Goal: Navigation & Orientation: Find specific page/section

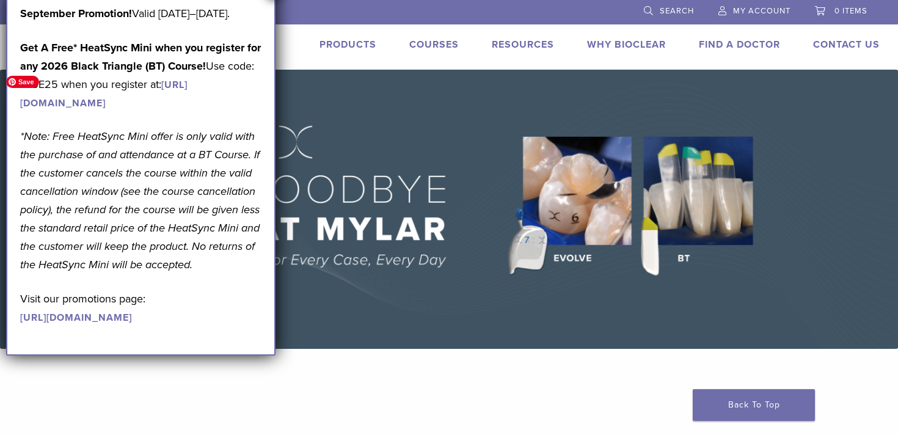
click at [352, 303] on img at bounding box center [449, 209] width 898 height 279
click at [757, 45] on link "Find A Doctor" at bounding box center [739, 45] width 81 height 12
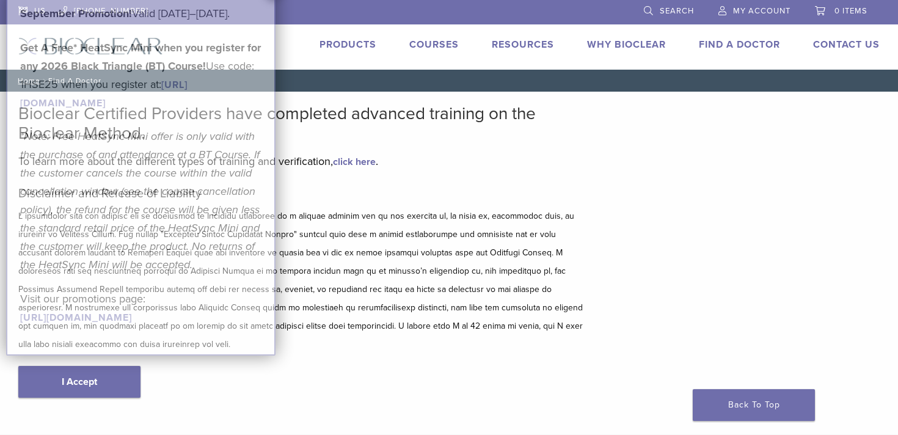
click at [122, 326] on p "Visit our promotions page: [URL][DOMAIN_NAME]" at bounding box center [140, 308] width 241 height 37
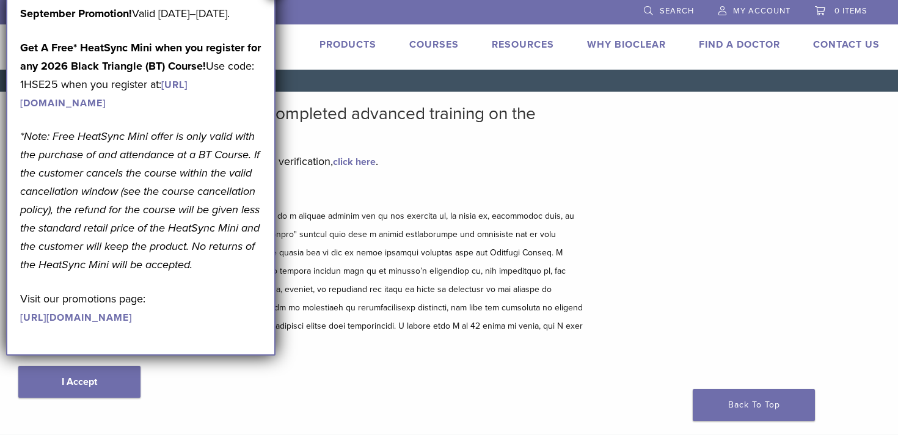
click at [367, 332] on p at bounding box center [302, 280] width 568 height 147
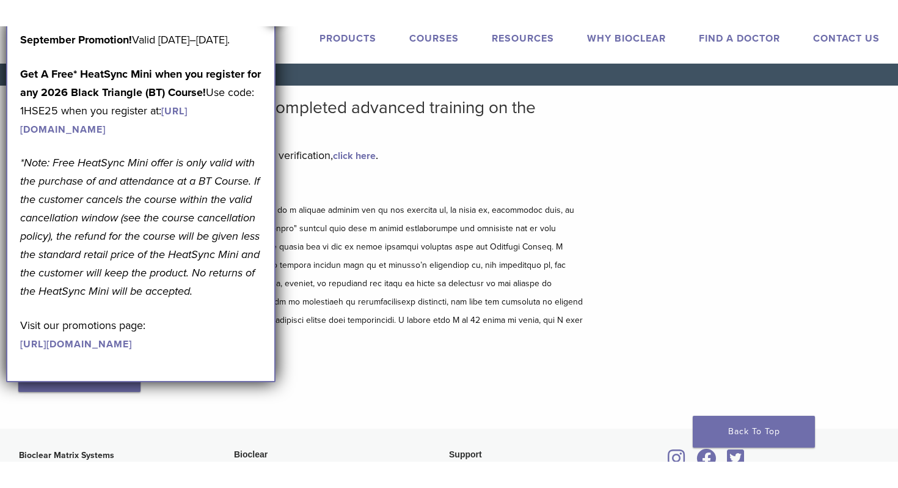
scroll to position [34, 0]
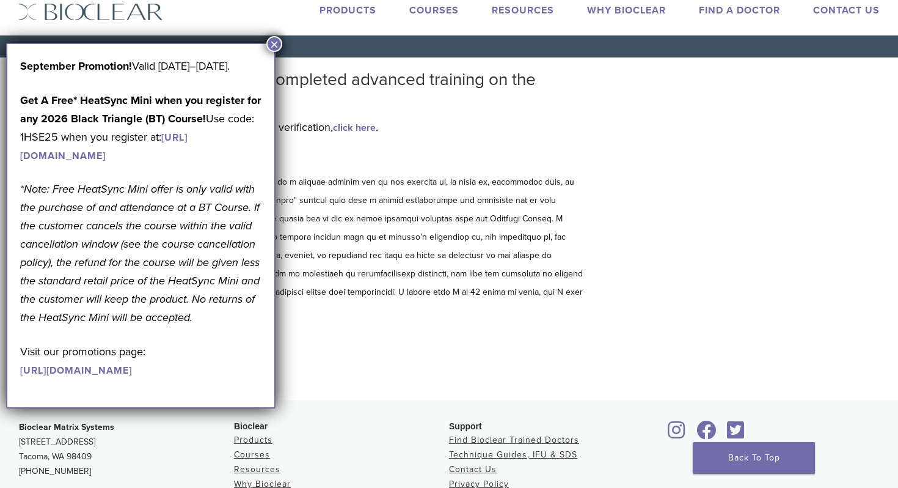
click at [275, 43] on button "×" at bounding box center [274, 44] width 16 height 16
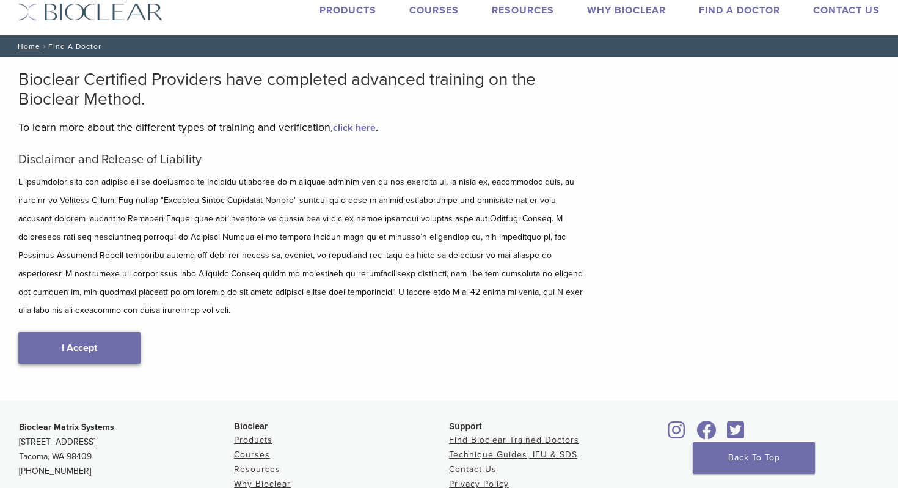
click at [92, 343] on link "I Accept" at bounding box center [79, 348] width 122 height 32
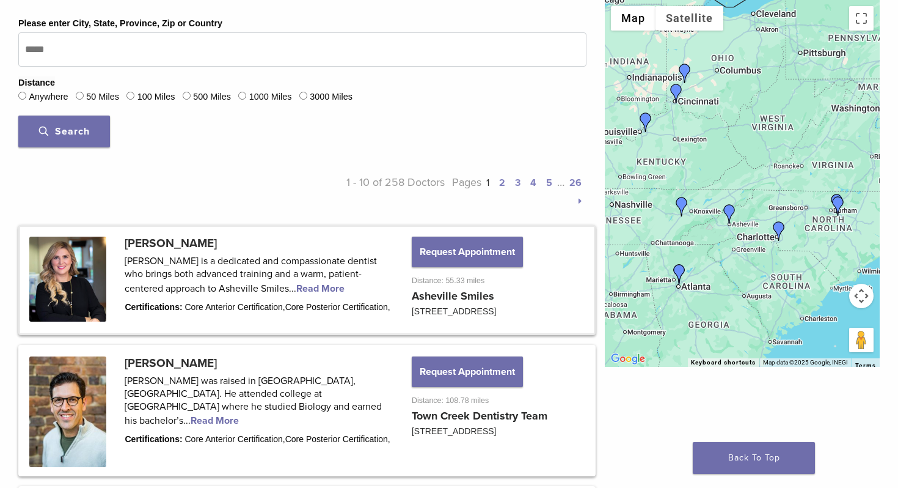
scroll to position [447, 0]
click at [225, 249] on link at bounding box center [307, 279] width 574 height 106
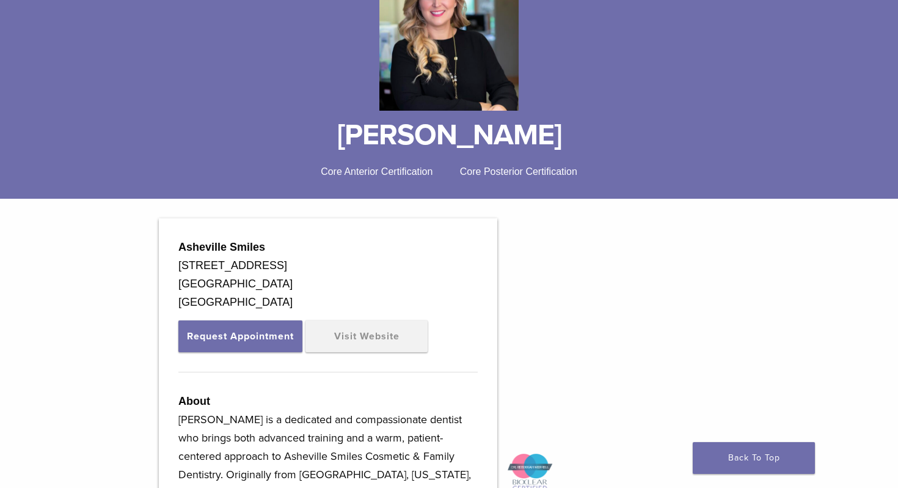
scroll to position [191, 0]
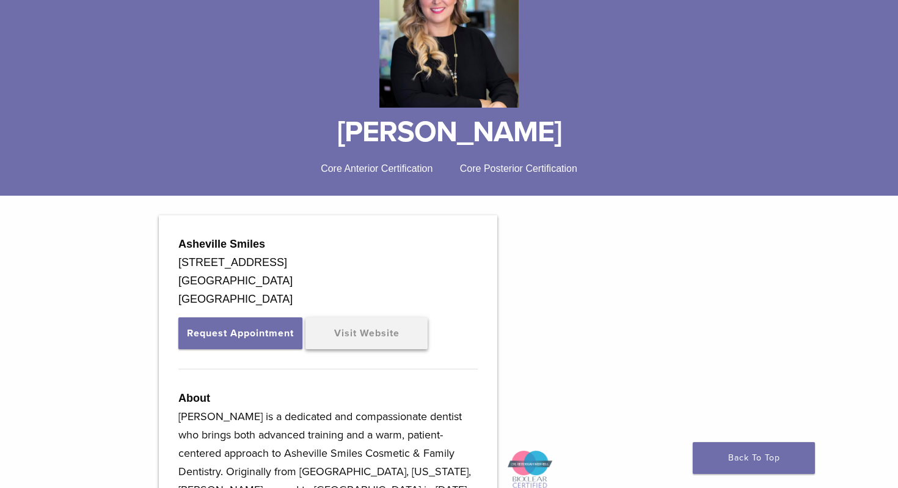
click at [387, 338] on link "Visit Website" at bounding box center [367, 333] width 122 height 32
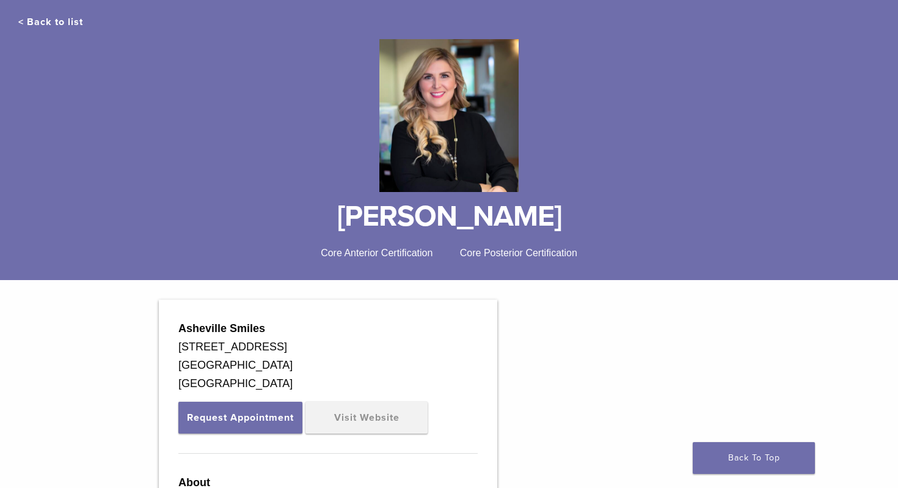
scroll to position [0, 0]
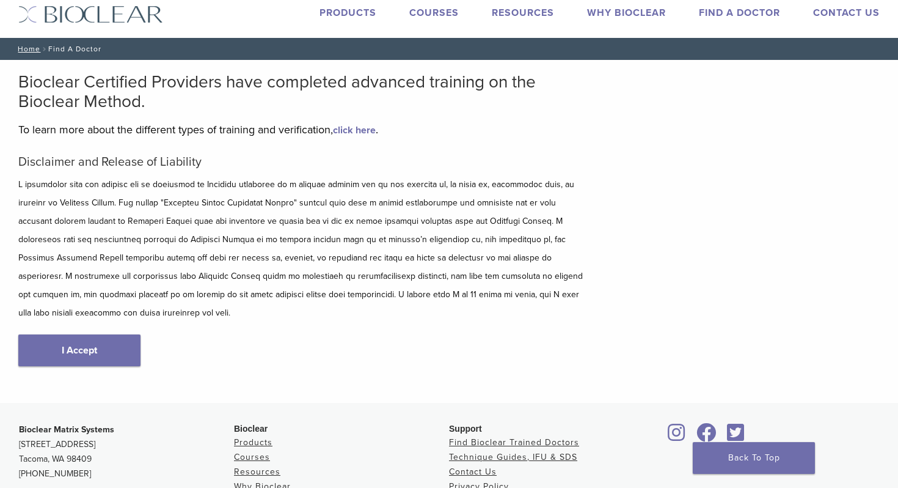
scroll to position [53, 0]
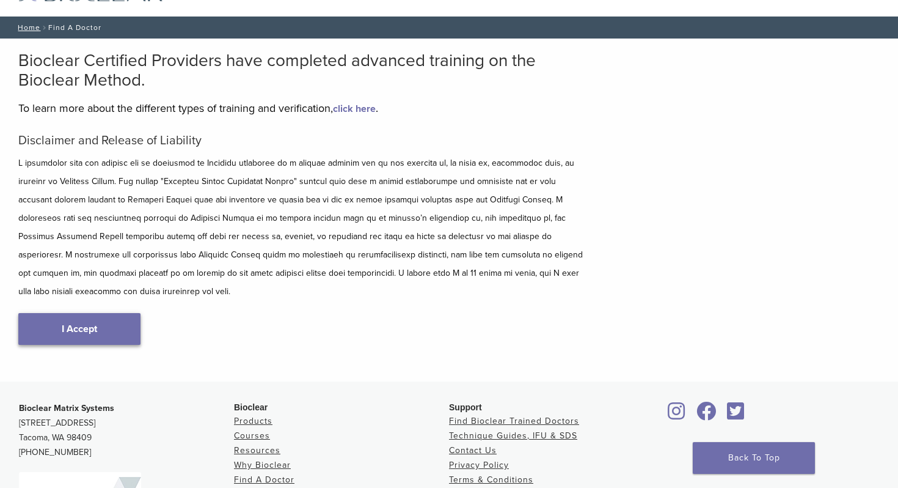
click at [114, 313] on link "I Accept" at bounding box center [79, 329] width 122 height 32
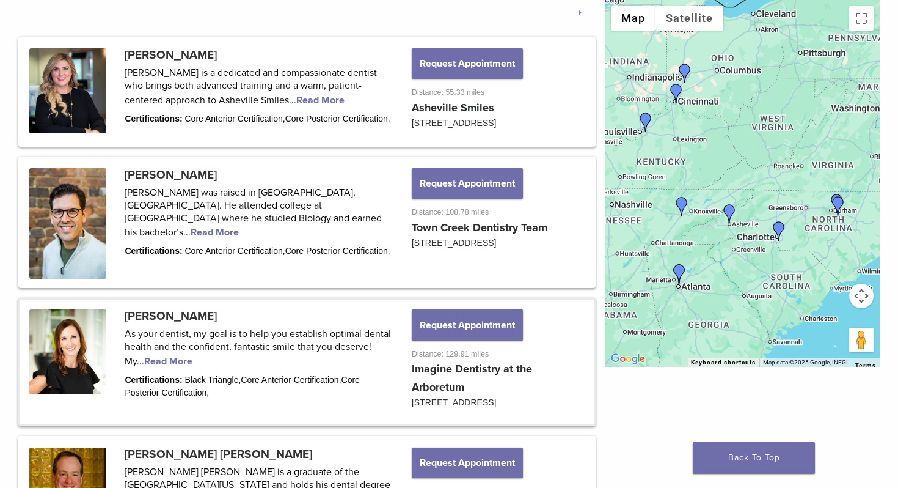
scroll to position [640, 0]
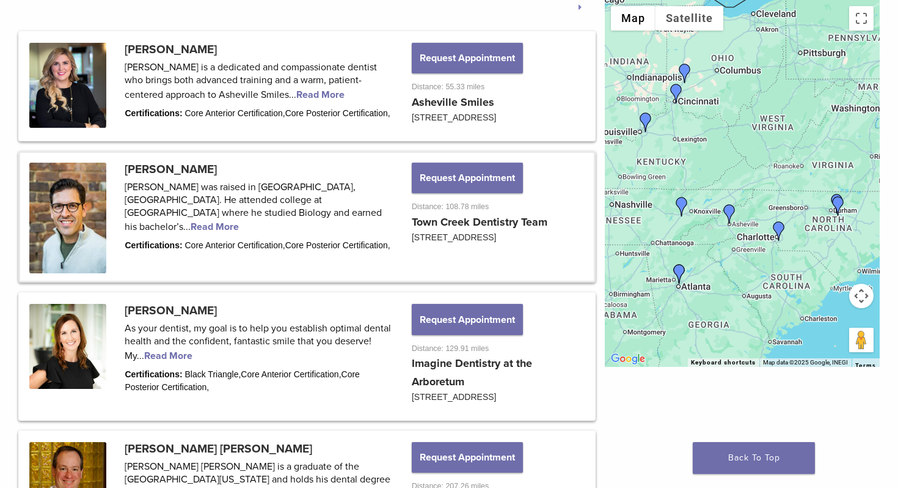
click at [316, 204] on link at bounding box center [307, 217] width 574 height 128
